Goal: Connect with others: Connect with other users

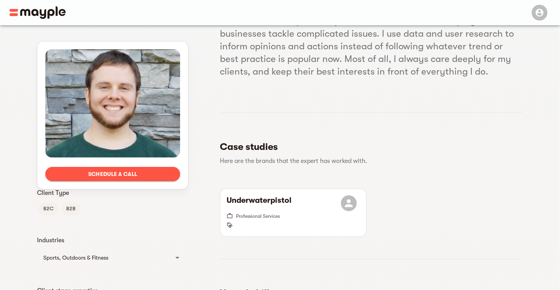
scroll to position [51, 0]
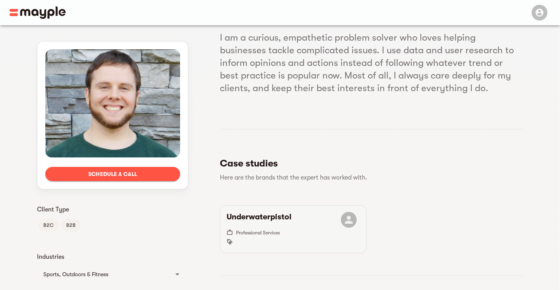
click at [250, 219] on h6 "Underwaterpistol" at bounding box center [259, 220] width 65 height 16
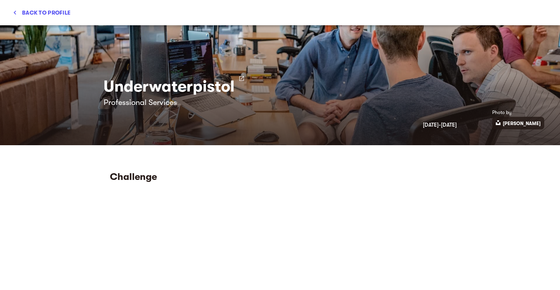
scroll to position [0, 0]
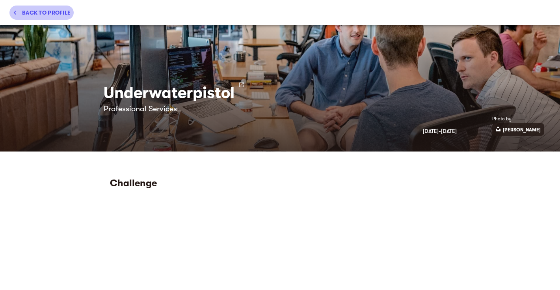
click at [21, 12] on span "Back to profile" at bounding box center [42, 12] width 58 height 9
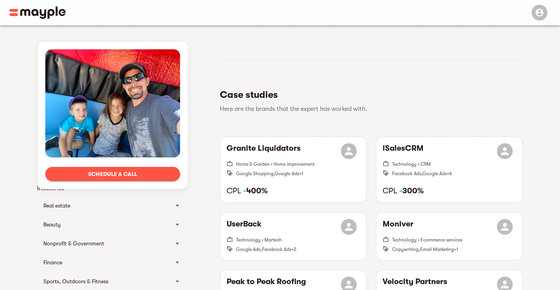
scroll to position [120, 0]
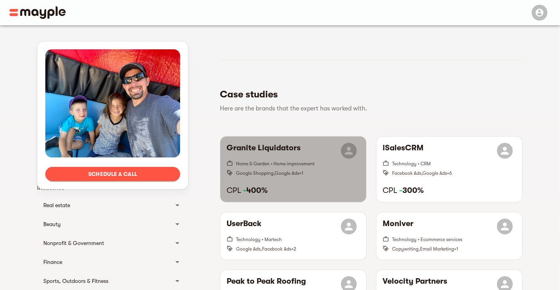
click at [257, 147] on h6 "Granite Liquidators" at bounding box center [264, 151] width 74 height 16
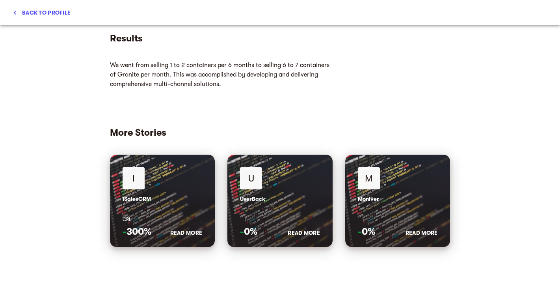
scroll to position [438, 0]
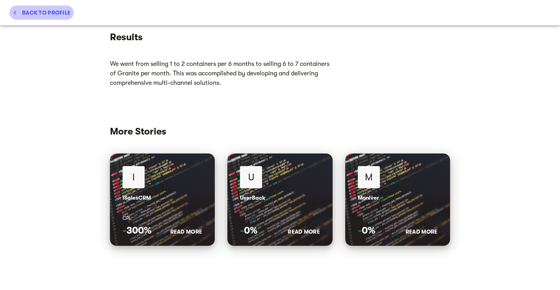
click at [14, 13] on icon "button" at bounding box center [15, 13] width 2 height 4
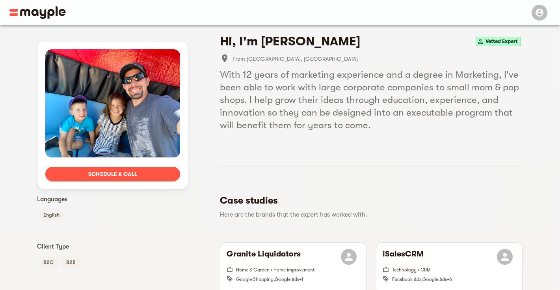
scroll to position [0, 0]
